Goal: Task Accomplishment & Management: Complete application form

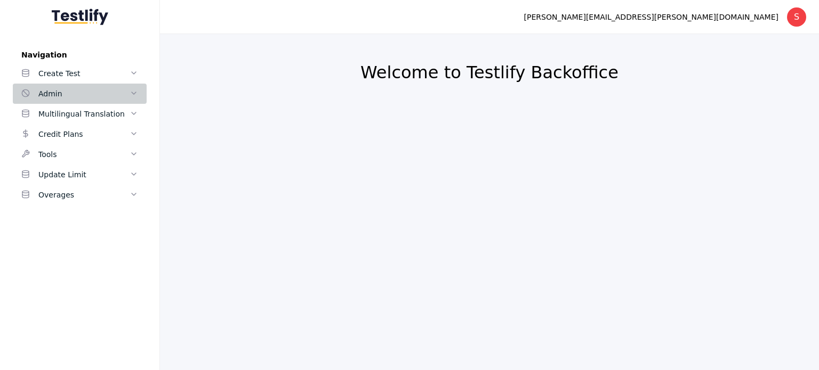
click at [107, 94] on div "Admin" at bounding box center [83, 93] width 91 height 13
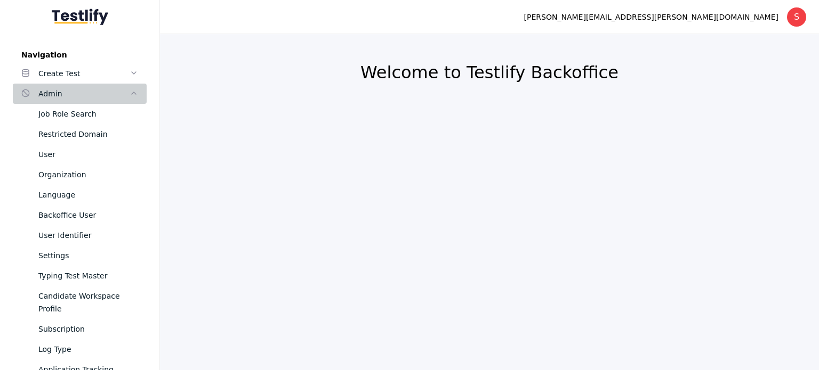
click at [102, 98] on div "Admin" at bounding box center [83, 93] width 91 height 13
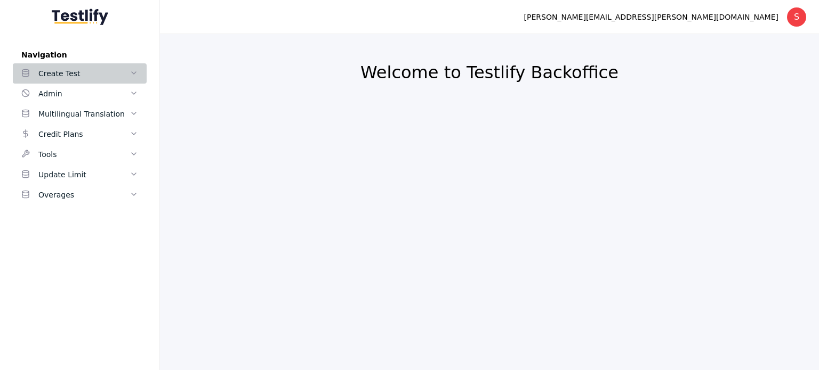
click at [121, 73] on div "Create Test" at bounding box center [83, 73] width 91 height 13
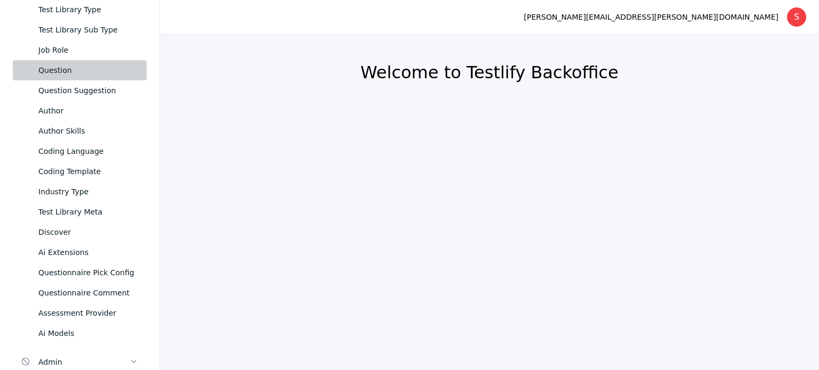
scroll to position [151, 0]
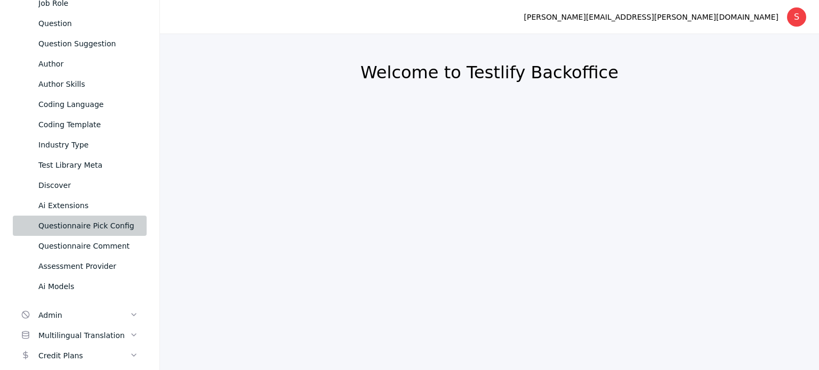
click at [96, 222] on div "Questionnaire Pick Config" at bounding box center [88, 226] width 100 height 13
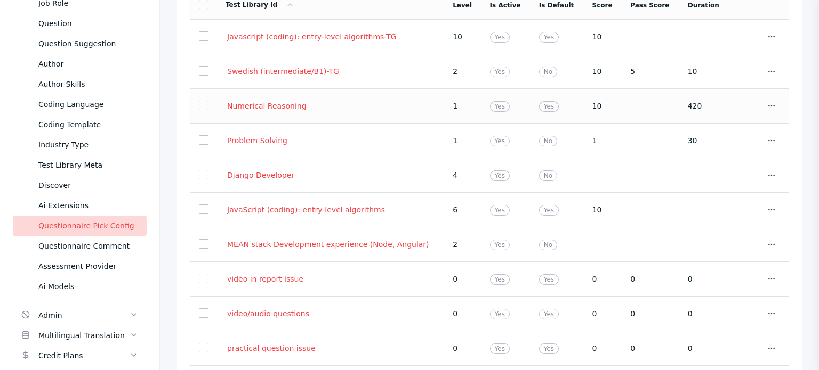
scroll to position [154, 0]
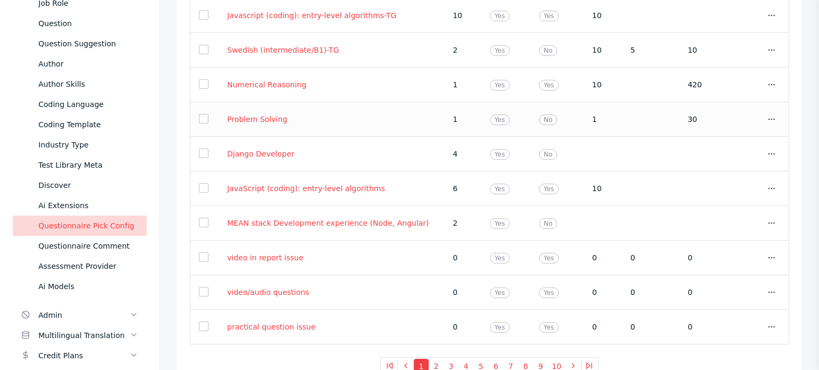
click at [351, 117] on section "Problem Solving" at bounding box center [330, 120] width 210 height 10
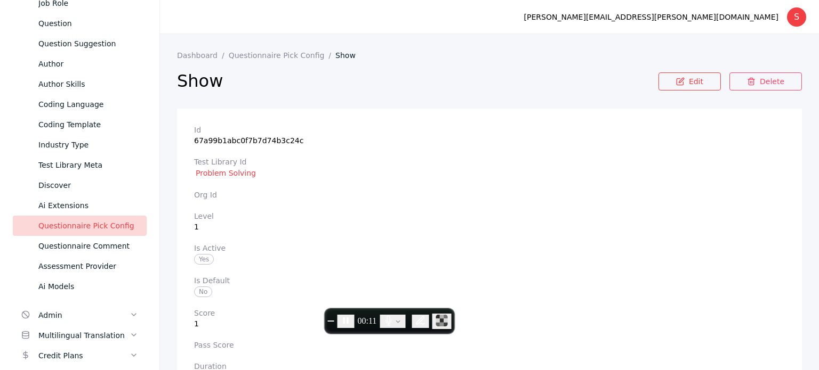
drag, startPoint x: 263, startPoint y: 168, endPoint x: 183, endPoint y: 170, distance: 80.0
click at [183, 170] on section "Id 67a99b1abc0f7b7d74b3c24c Test Library Id Problem Solving Org Id Level 1 Is A…" at bounding box center [489, 352] width 625 height 486
click at [749, 82] on icon at bounding box center [751, 81] width 9 height 9
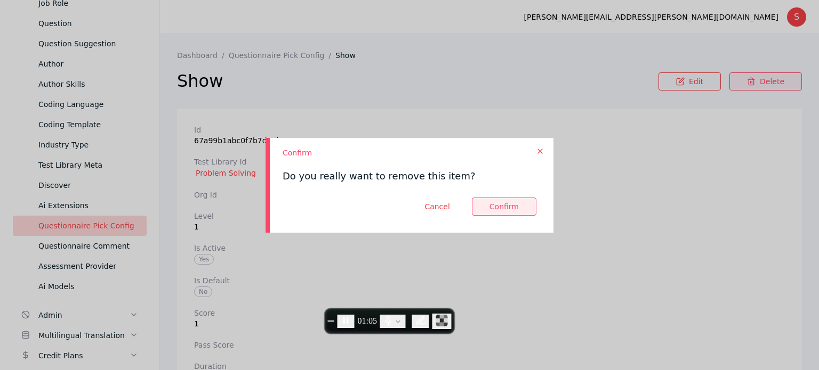
click at [514, 213] on button at bounding box center [504, 207] width 64 height 18
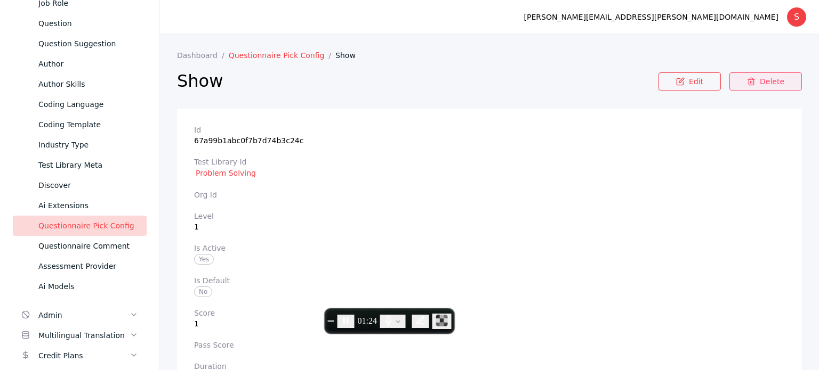
click at [250, 53] on link "Questionnaire Pick Config" at bounding box center [282, 55] width 107 height 9
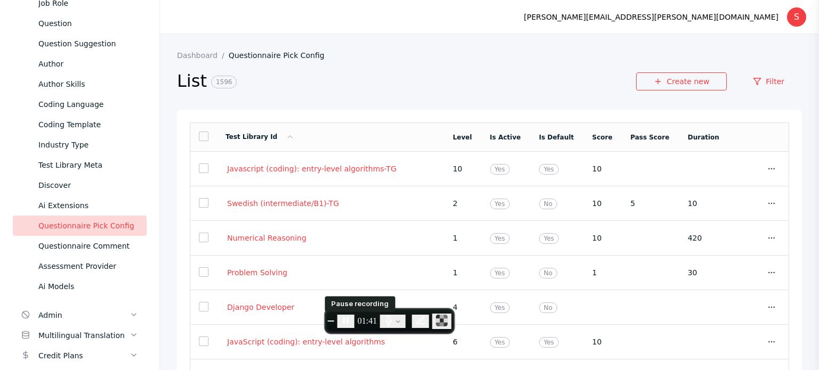
click at [354, 327] on button "Pause recording" at bounding box center [345, 321] width 17 height 13
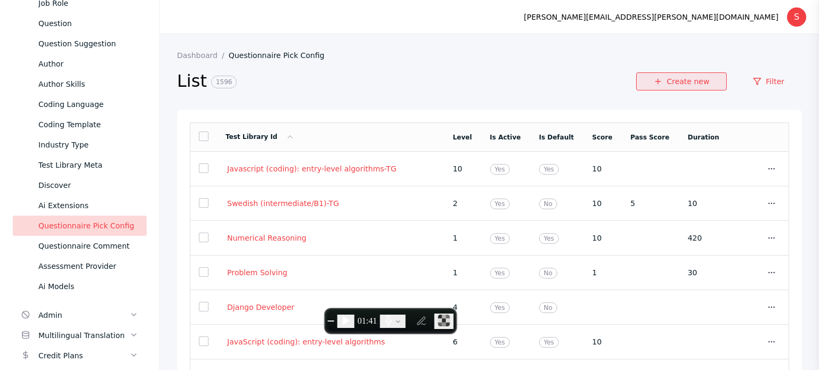
click at [655, 87] on span at bounding box center [657, 82] width 9 height 10
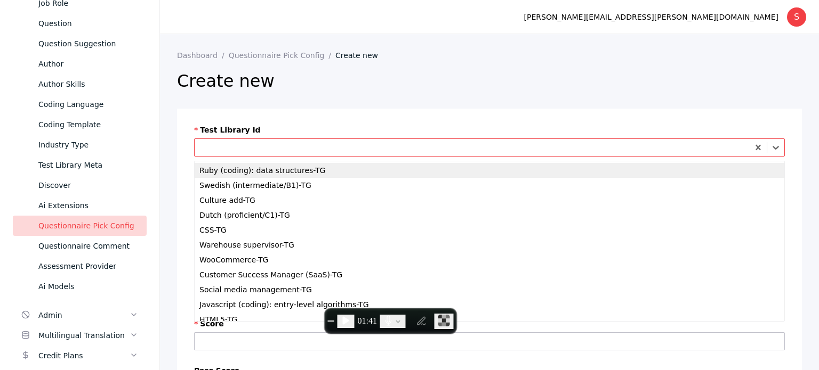
click at [264, 148] on div at bounding box center [472, 148] width 547 height 10
paste input "**********"
type input "**********"
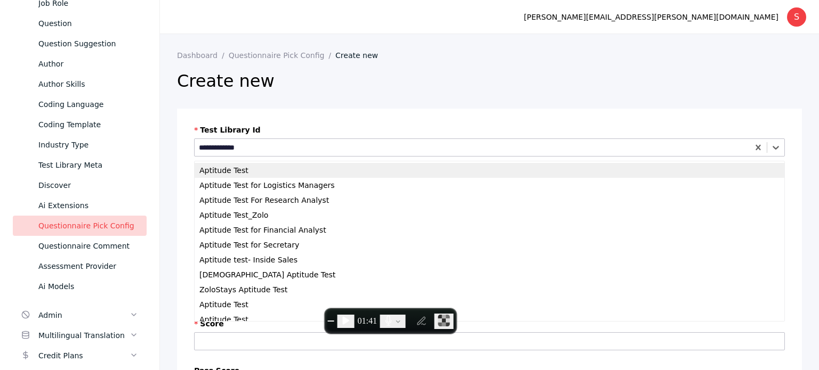
click at [235, 172] on div "Aptitude Test" at bounding box center [489, 170] width 589 height 15
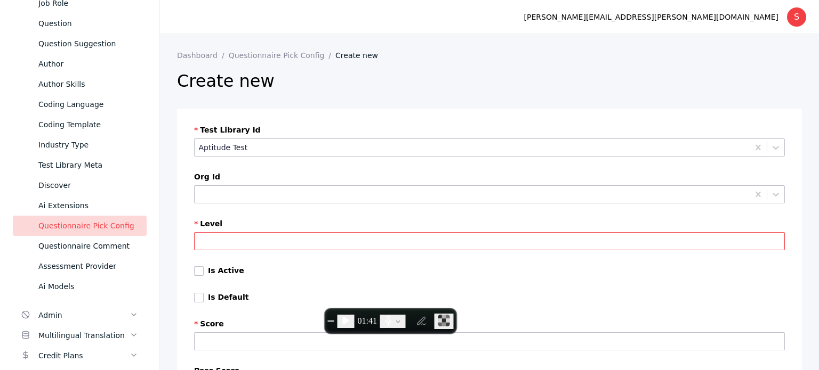
click at [232, 239] on input "Level" at bounding box center [489, 241] width 591 height 18
type input "*"
click at [229, 271] on label "Is Active" at bounding box center [226, 270] width 36 height 9
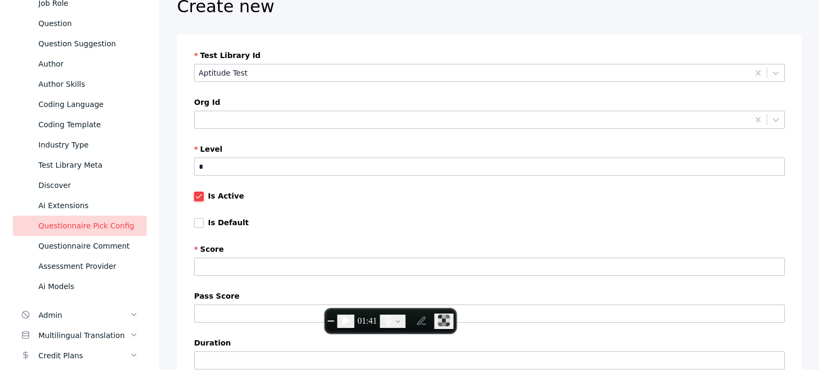
scroll to position [76, 0]
click at [224, 265] on input "Score" at bounding box center [489, 266] width 591 height 18
type input "*"
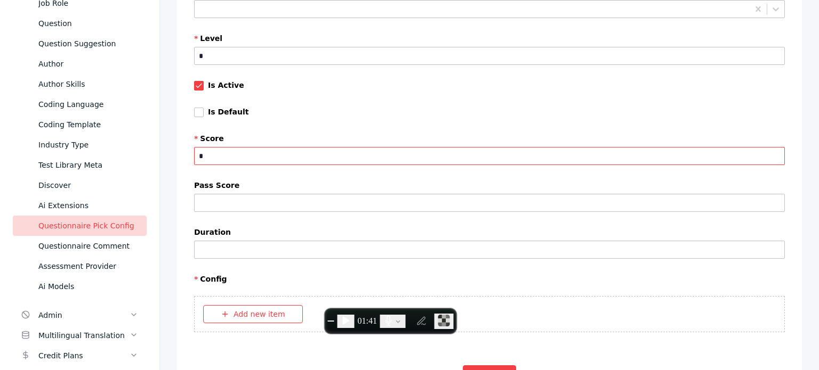
scroll to position [187, 0]
click at [243, 249] on input "Duration" at bounding box center [489, 249] width 591 height 18
type input "***"
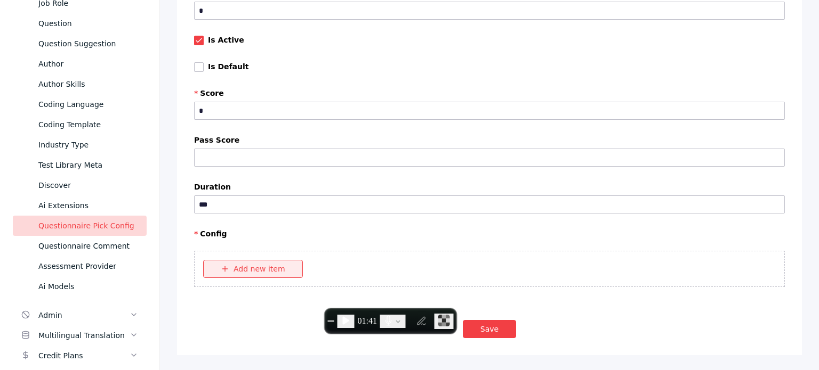
click at [257, 271] on button "Add new item" at bounding box center [253, 269] width 100 height 18
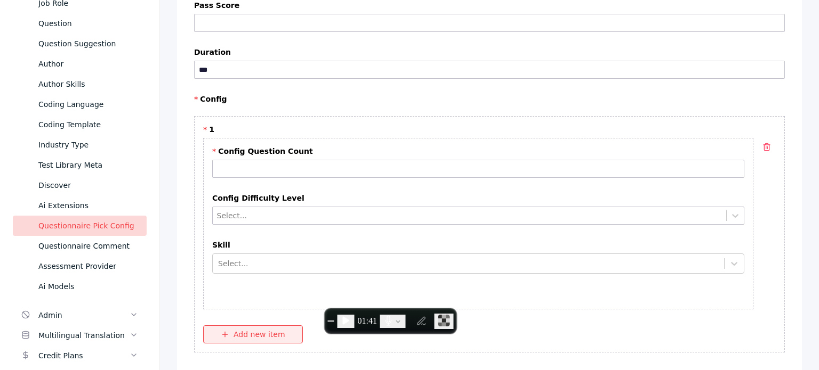
scroll to position [367, 0]
click at [249, 159] on input "Config Question Count" at bounding box center [478, 168] width 532 height 18
type input "*"
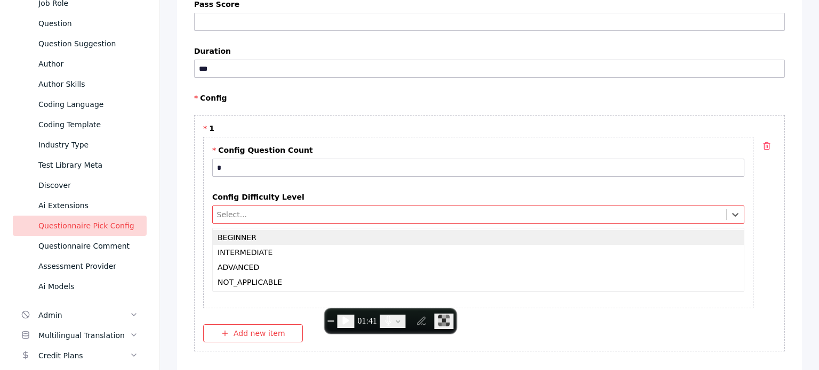
click at [251, 212] on div at bounding box center [469, 215] width 505 height 10
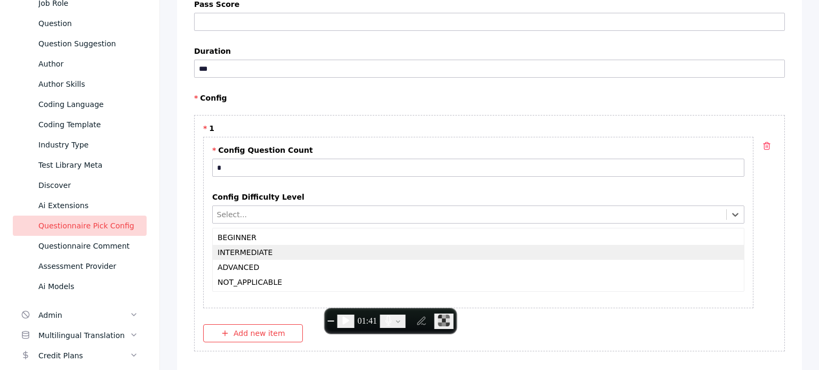
click at [238, 251] on div "INTERMEDIATE" at bounding box center [478, 252] width 531 height 15
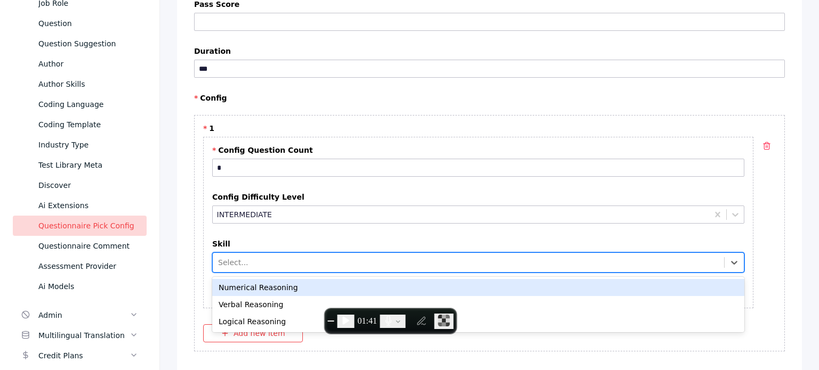
click at [245, 260] on div at bounding box center [468, 262] width 500 height 11
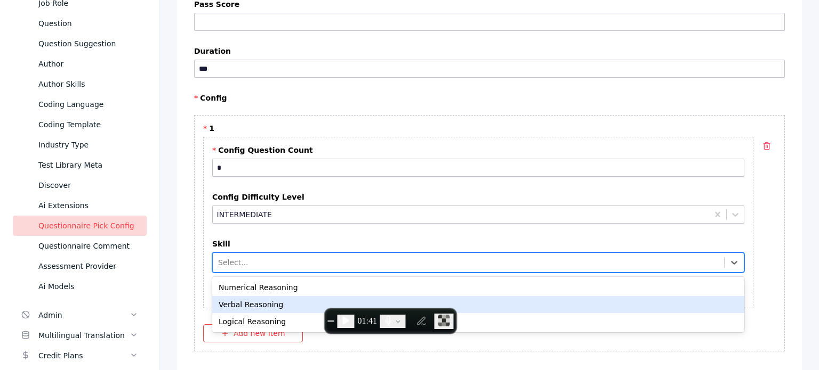
click at [244, 296] on div "Verbal Reasoning" at bounding box center [478, 304] width 532 height 17
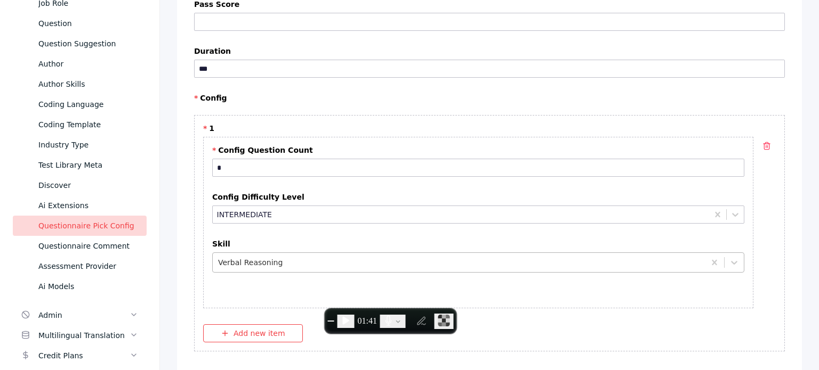
scroll to position [431, 0]
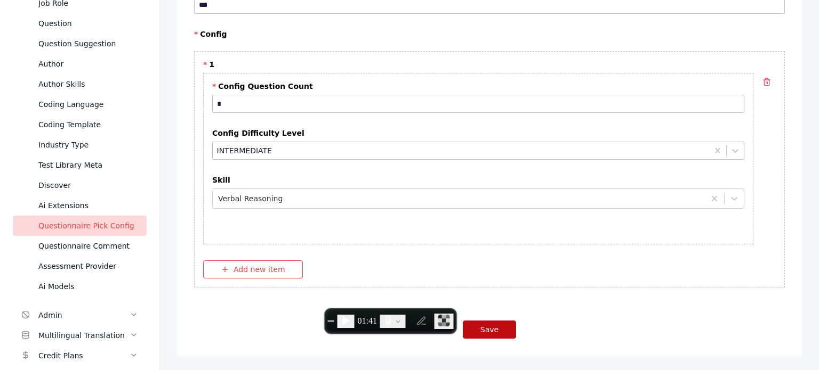
click at [504, 328] on button "Save" at bounding box center [489, 330] width 53 height 18
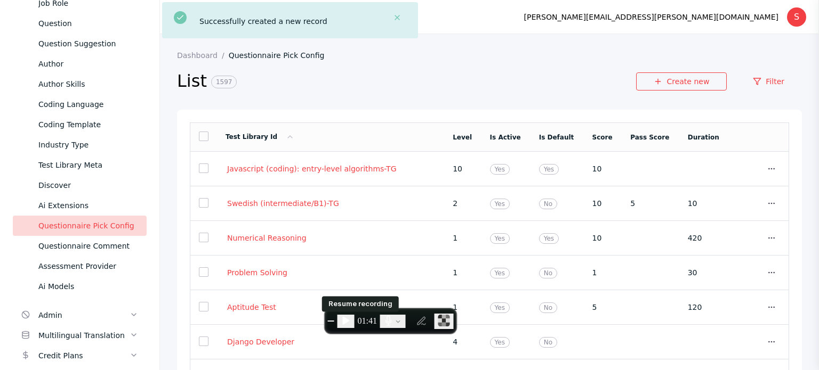
click at [351, 316] on icon "Resume recording" at bounding box center [346, 321] width 11 height 11
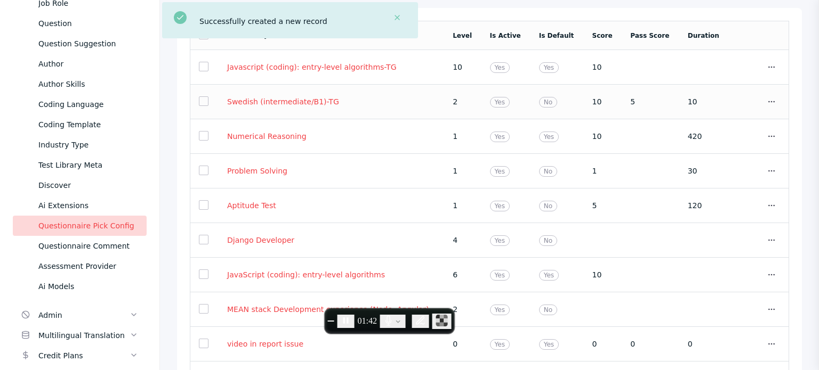
scroll to position [103, 0]
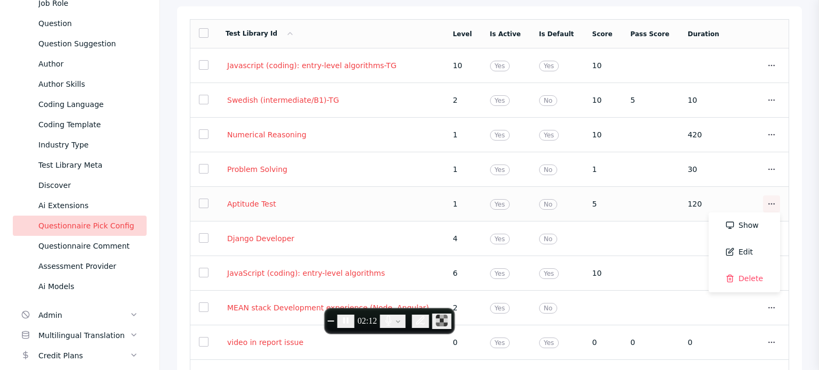
click at [767, 204] on icon at bounding box center [771, 204] width 9 height 9
click at [741, 280] on link "Delete" at bounding box center [743, 279] width 71 height 27
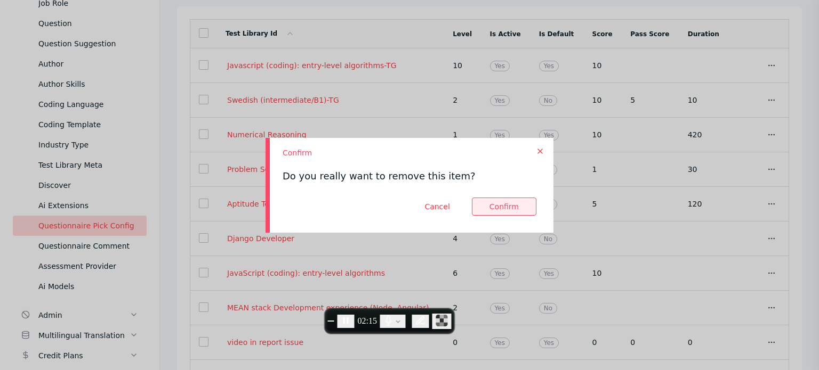
click at [499, 204] on button at bounding box center [504, 207] width 64 height 18
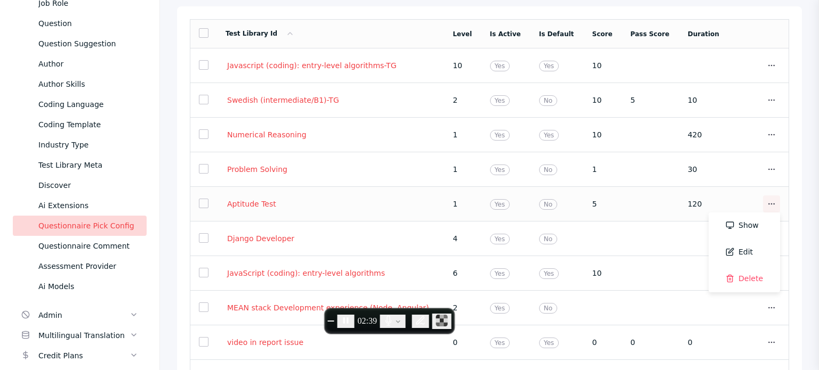
click at [767, 206] on icon at bounding box center [771, 204] width 9 height 9
click at [740, 278] on link "Delete" at bounding box center [743, 279] width 71 height 27
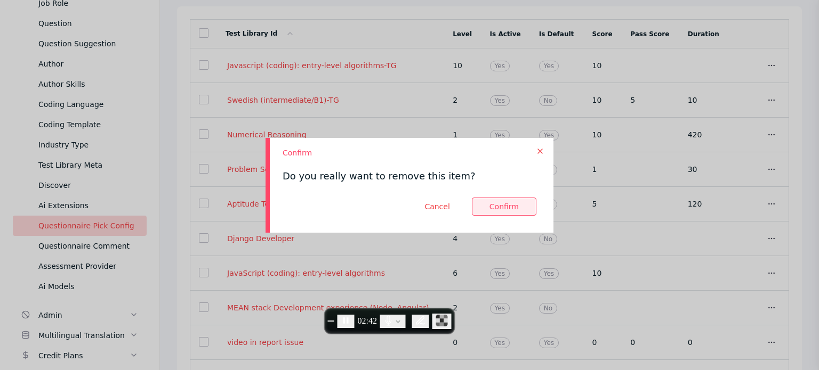
click at [505, 205] on button at bounding box center [504, 207] width 64 height 18
